Goal: Register for event/course

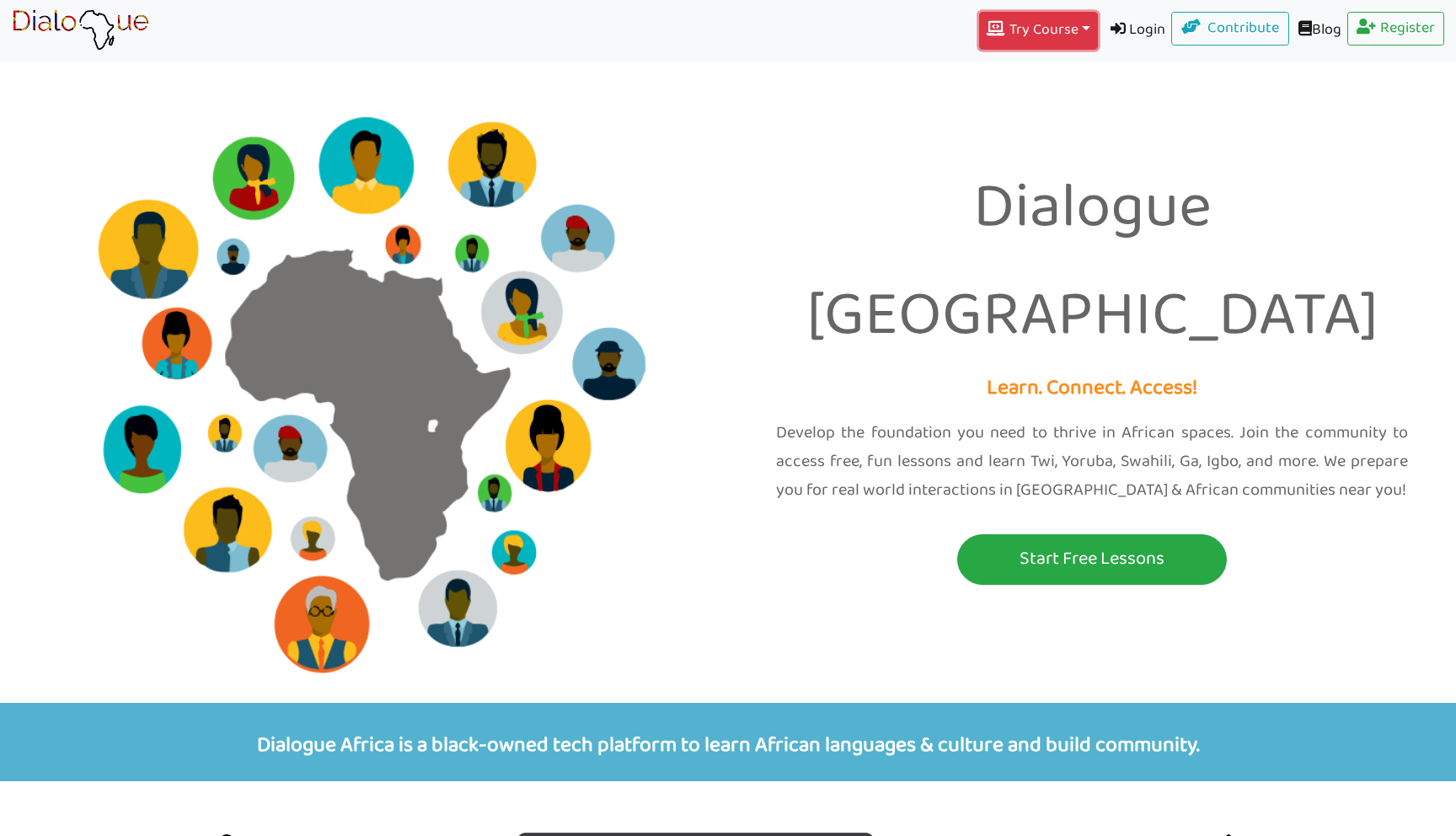
click at [1010, 33] on button "Try Course Toggle Dropdown" at bounding box center [1039, 31] width 118 height 38
click at [1032, 244] on link "IGBO" at bounding box center [1039, 247] width 117 height 32
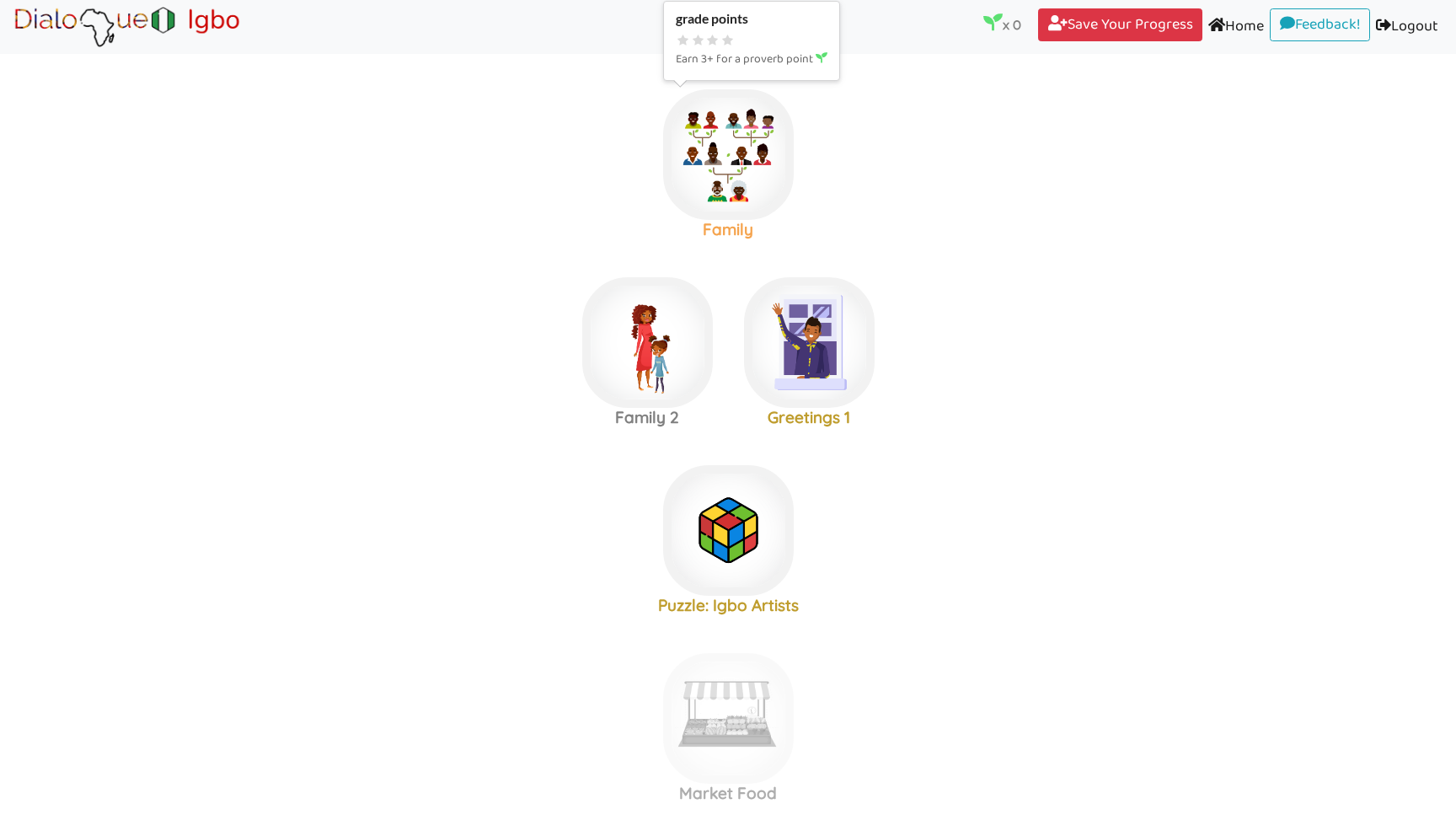
click at [751, 127] on img at bounding box center [728, 155] width 130 height 130
click at [856, 336] on img at bounding box center [809, 343] width 130 height 130
